Goal: Task Accomplishment & Management: Manage account settings

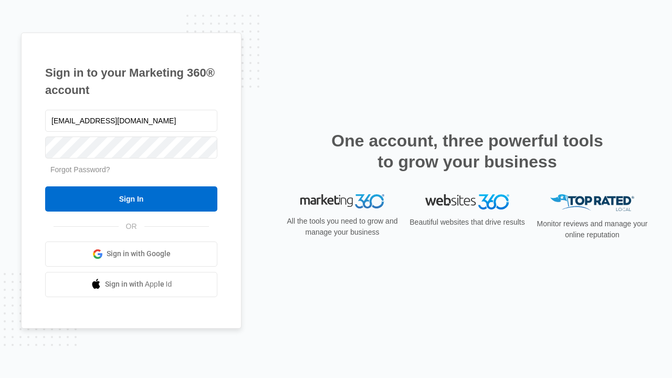
type input "[EMAIL_ADDRESS][DOMAIN_NAME]"
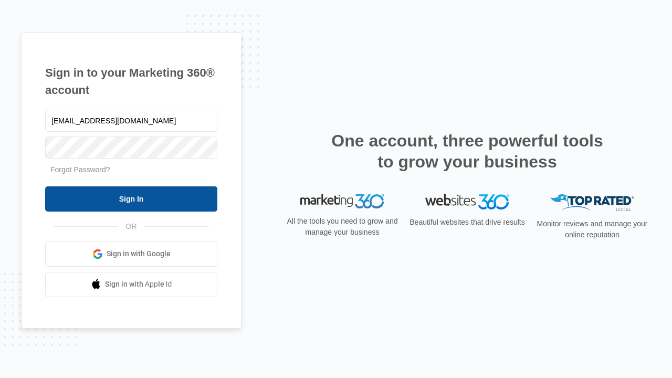
click at [131, 198] on input "Sign In" at bounding box center [131, 198] width 172 height 25
